Goal: Find specific page/section: Find specific page/section

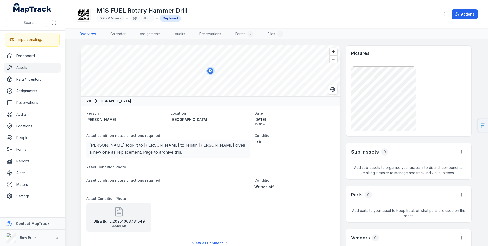
click at [136, 146] on p "[PERSON_NAME] took it to [PERSON_NAME] to repair. [PERSON_NAME] gives a new one…" at bounding box center [168, 149] width 158 height 14
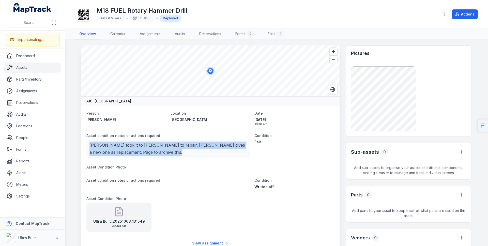
click at [136, 146] on p "[PERSON_NAME] took it to [PERSON_NAME] to repair. [PERSON_NAME] gives a new one…" at bounding box center [168, 149] width 158 height 14
click at [156, 158] on dl "Person [PERSON_NAME] Location [GEOGRAPHIC_DATA] shed Date [DATE] 10:01 am Asset…" at bounding box center [210, 171] width 248 height 122
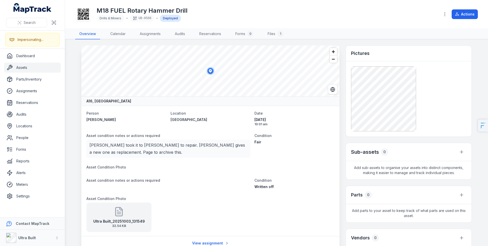
click at [43, 70] on link "Assets" at bounding box center [32, 68] width 57 height 10
click at [255, 179] on span "Condition" at bounding box center [262, 180] width 17 height 4
click at [36, 93] on link "Assignments" at bounding box center [32, 91] width 57 height 10
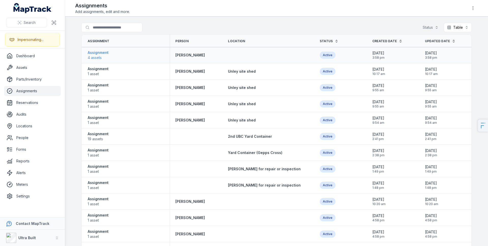
click at [104, 55] on span "4 assets" at bounding box center [98, 57] width 21 height 5
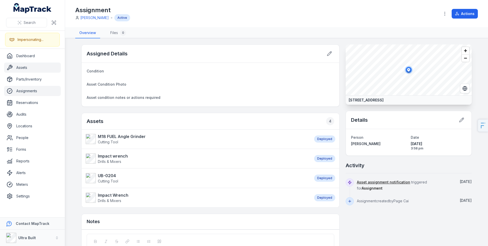
click at [24, 66] on link "Assets" at bounding box center [32, 68] width 57 height 10
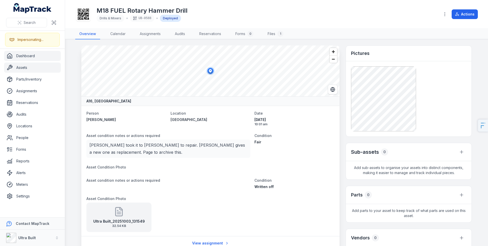
click at [24, 60] on link "Dashboard" at bounding box center [32, 56] width 57 height 10
